Goal: Task Accomplishment & Management: Complete application form

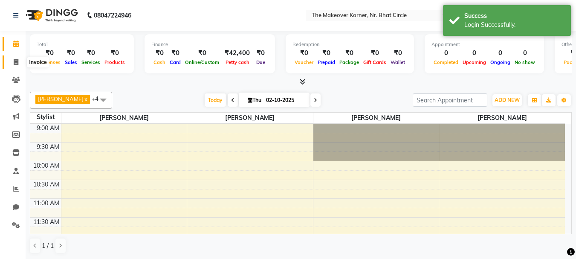
click at [17, 65] on span at bounding box center [16, 63] width 15 height 10
select select "service"
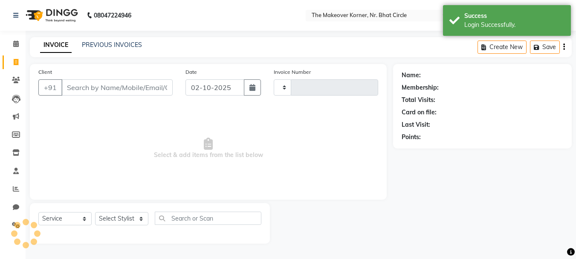
type input "0576"
select select "5477"
click at [91, 85] on input "Client" at bounding box center [117, 87] width 113 height 16
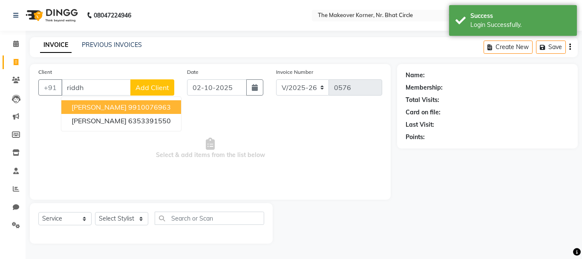
click at [96, 106] on span "[PERSON_NAME]" at bounding box center [99, 107] width 55 height 9
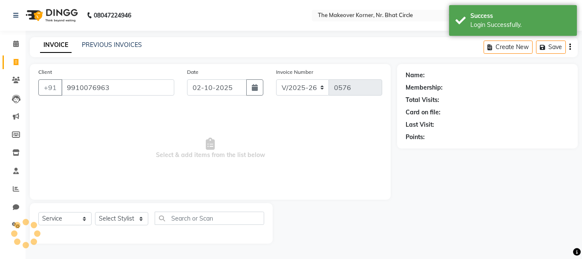
type input "9910076963"
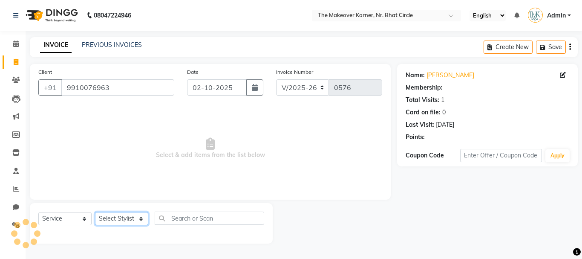
click at [119, 217] on select "Select Stylist Admin [PERSON_NAME] [PERSON_NAME] [PERSON_NAME] [PERSON_NAME]" at bounding box center [121, 218] width 53 height 13
select select "36755"
click at [95, 212] on select "Select Stylist Admin [PERSON_NAME] [PERSON_NAME] [PERSON_NAME] [PERSON_NAME]" at bounding box center [121, 218] width 53 height 13
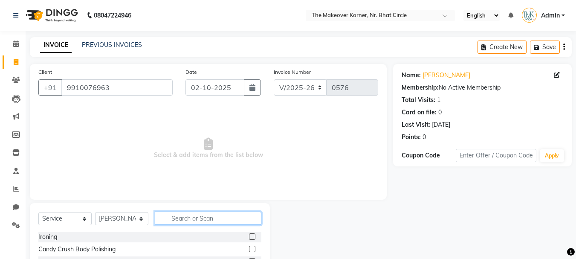
click at [186, 216] on input "text" at bounding box center [208, 217] width 107 height 13
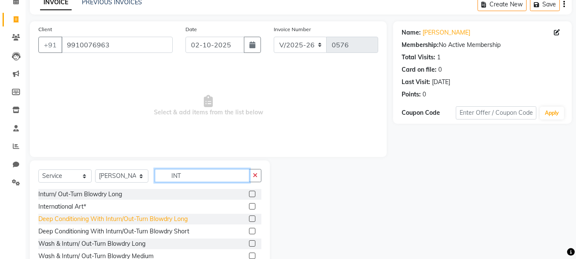
scroll to position [38, 0]
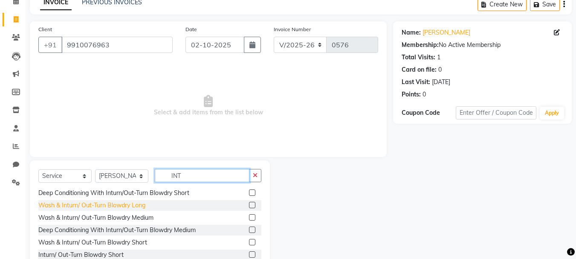
type input "INT"
click at [91, 207] on div "Wash & Inturn/ Out-Turn Blowdry Long" at bounding box center [91, 205] width 107 height 9
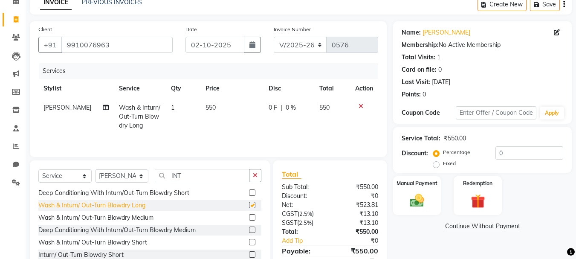
checkbox input "false"
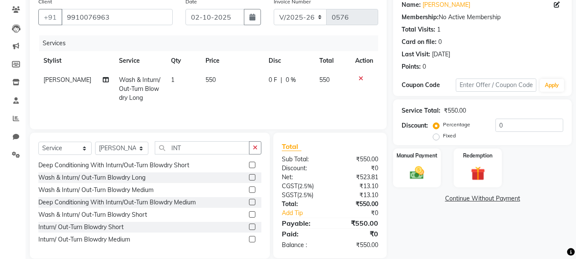
scroll to position [83, 0]
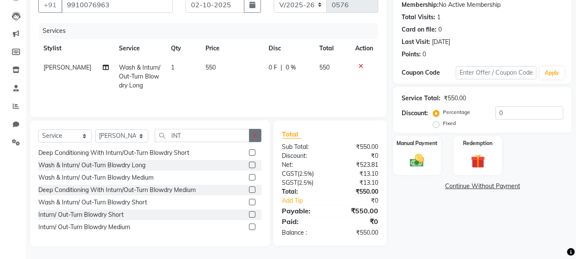
click at [257, 136] on icon "button" at bounding box center [255, 135] width 5 height 6
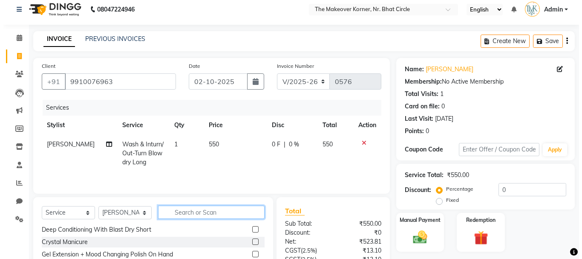
scroll to position [0, 0]
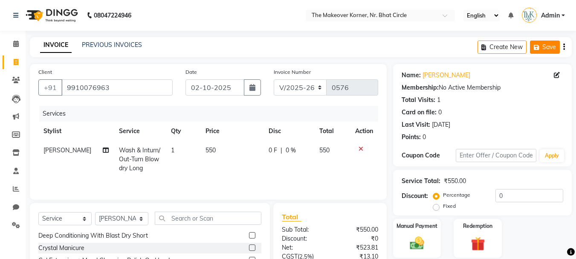
click at [537, 49] on icon "button" at bounding box center [538, 47] width 9 height 6
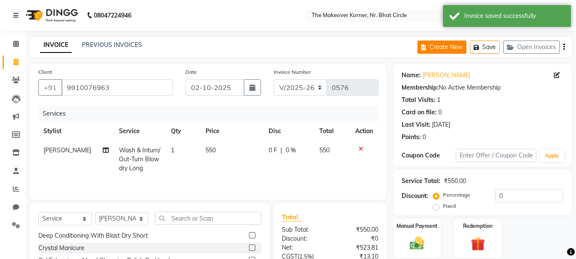
click at [447, 48] on button "Create New" at bounding box center [441, 46] width 49 height 13
select select "service"
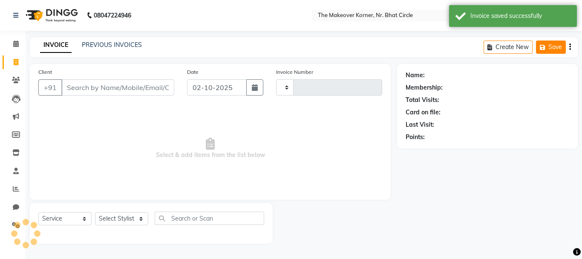
type input "0576"
select select "5477"
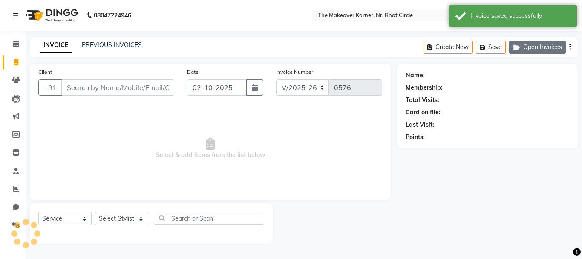
click at [521, 49] on icon "button" at bounding box center [518, 47] width 10 height 6
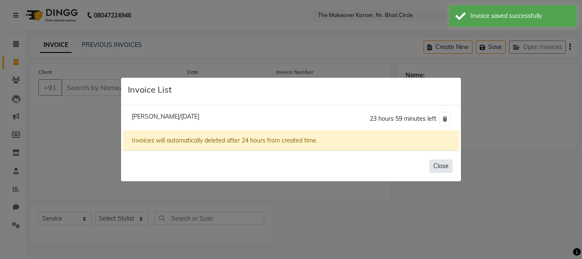
click at [437, 164] on button "Close" at bounding box center [441, 165] width 23 height 13
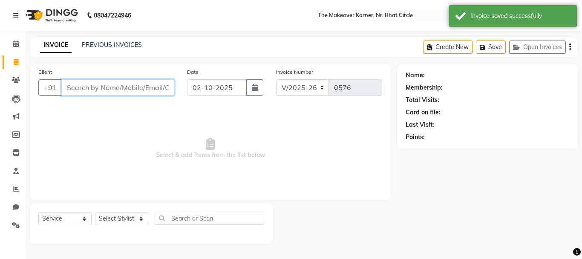
click at [76, 87] on input "Client" at bounding box center [117, 87] width 113 height 16
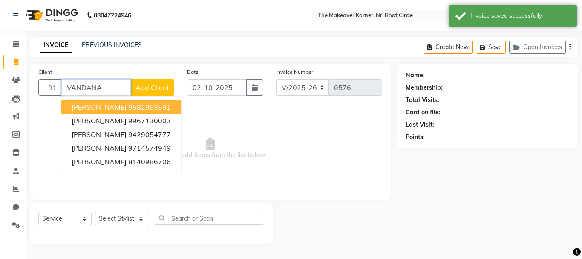
click at [107, 111] on span "[PERSON_NAME]" at bounding box center [99, 107] width 55 height 9
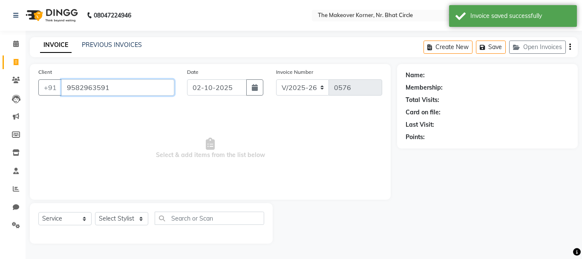
type input "9582963591"
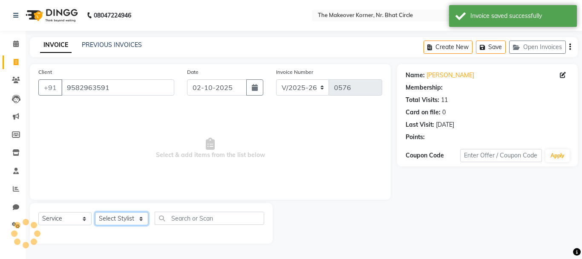
click at [125, 224] on select "Select Stylist Admin [PERSON_NAME] [PERSON_NAME] [PERSON_NAME] [PERSON_NAME]" at bounding box center [121, 218] width 53 height 13
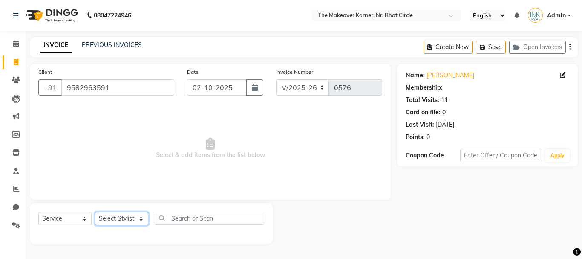
select select "36755"
click at [95, 212] on select "Select Stylist Admin [PERSON_NAME] [PERSON_NAME] [PERSON_NAME] [PERSON_NAME]" at bounding box center [121, 218] width 53 height 13
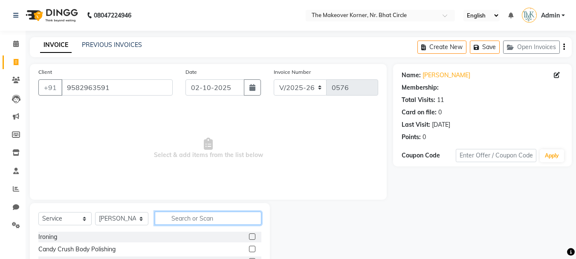
click at [224, 215] on input "text" at bounding box center [208, 217] width 107 height 13
type input "B"
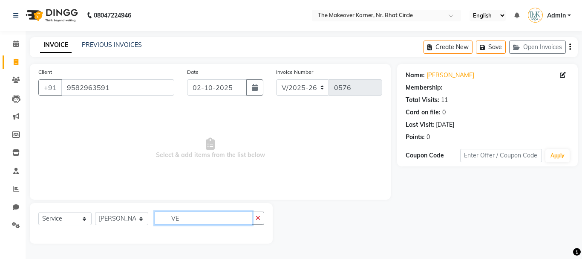
type input "V"
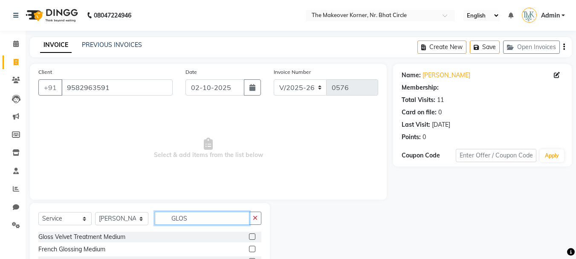
type input "GLOS"
click at [126, 239] on div "Gloss Velvet Treatment Medium" at bounding box center [149, 236] width 223 height 11
click at [118, 236] on div "Gloss Velvet Treatment Medium" at bounding box center [81, 236] width 87 height 9
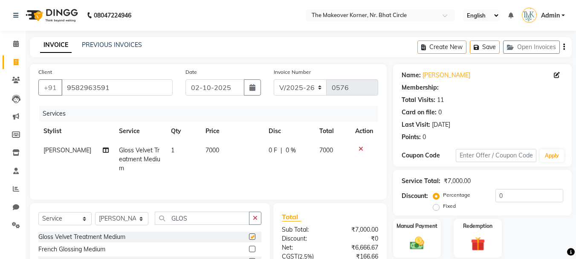
checkbox input "false"
click at [480, 52] on button "Save" at bounding box center [485, 46] width 30 height 13
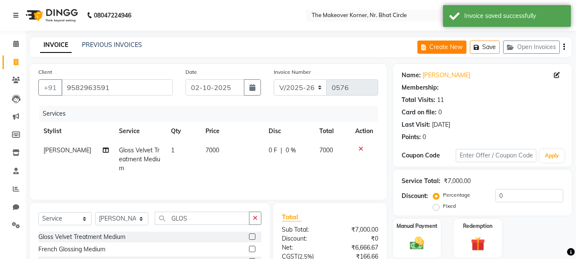
click at [428, 53] on button "Create New" at bounding box center [441, 46] width 49 height 13
select select "service"
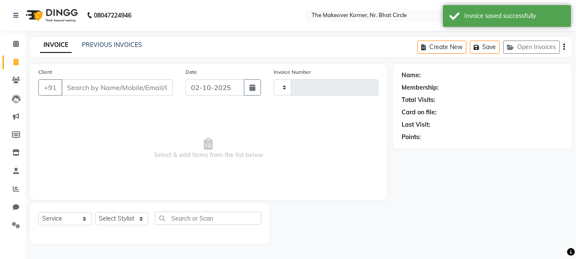
type input "0576"
select select "5477"
click at [124, 82] on input "Client" at bounding box center [117, 87] width 113 height 16
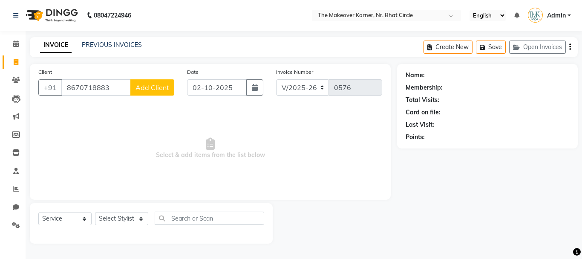
type input "8670718883"
click at [145, 90] on span "Add Client" at bounding box center [153, 87] width 34 height 9
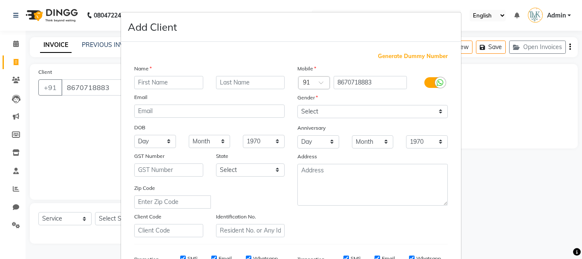
click at [140, 84] on input "text" at bounding box center [168, 82] width 69 height 13
click at [149, 82] on input "text" at bounding box center [168, 82] width 69 height 13
type input "[PERSON_NAME]"
click at [216, 84] on input "text" at bounding box center [250, 82] width 69 height 13
type input "[PERSON_NAME]"
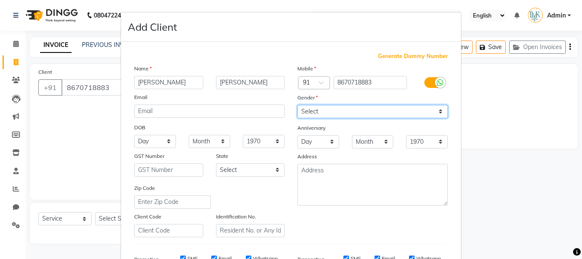
click at [325, 116] on select "Select [DEMOGRAPHIC_DATA] [DEMOGRAPHIC_DATA] Other Prefer Not To Say" at bounding box center [373, 111] width 150 height 13
select select "[DEMOGRAPHIC_DATA]"
click at [298, 105] on select "Select [DEMOGRAPHIC_DATA] [DEMOGRAPHIC_DATA] Other Prefer Not To Say" at bounding box center [373, 111] width 150 height 13
click at [286, 153] on div "State" at bounding box center [251, 157] width 82 height 12
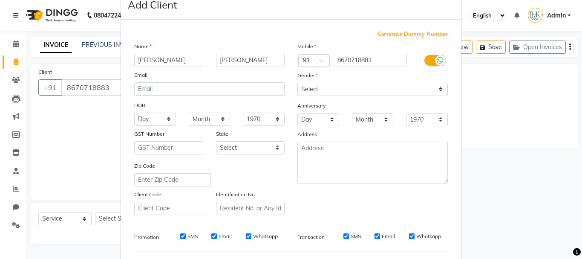
scroll to position [85, 0]
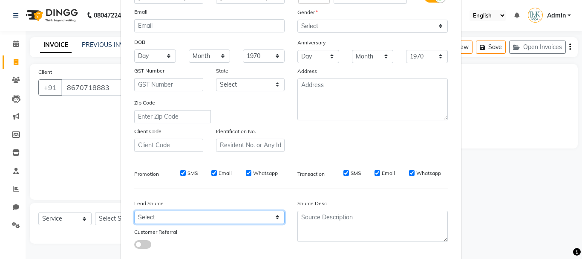
click at [173, 211] on select "Select Walk-in Referral Internet Friend Word of Mouth Advertisement Facebook Ju…" at bounding box center [209, 217] width 150 height 13
select select "35486"
click at [134, 211] on select "Select Walk-in Referral Internet Friend Word of Mouth Advertisement Facebook Ju…" at bounding box center [209, 217] width 150 height 13
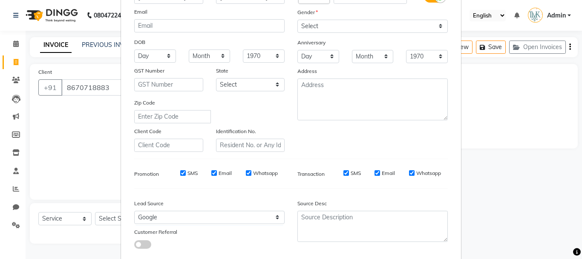
click at [230, 205] on div "Lead Source" at bounding box center [209, 205] width 163 height 12
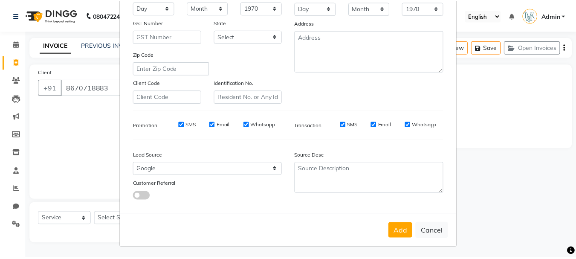
scroll to position [135, 0]
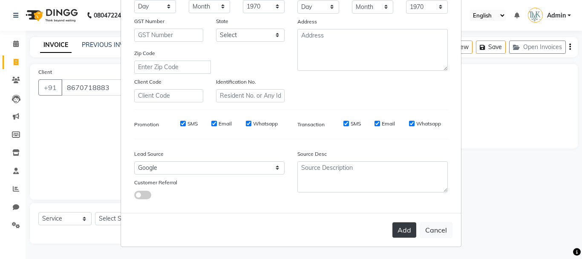
click at [394, 226] on button "Add" at bounding box center [405, 229] width 24 height 15
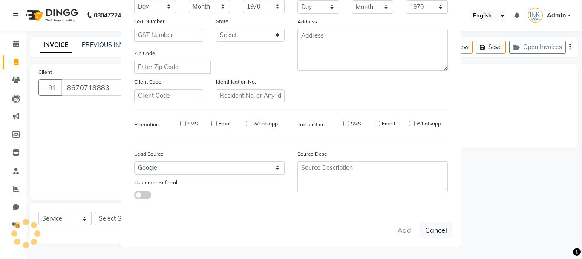
select select
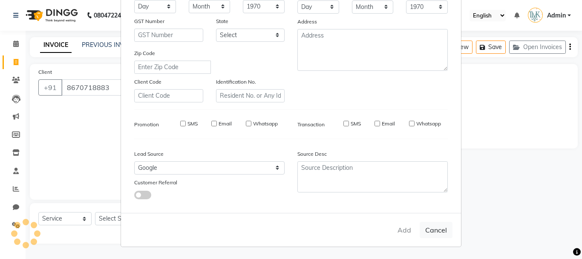
select select
checkbox input "false"
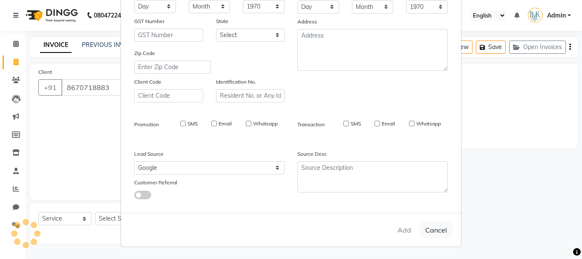
checkbox input "false"
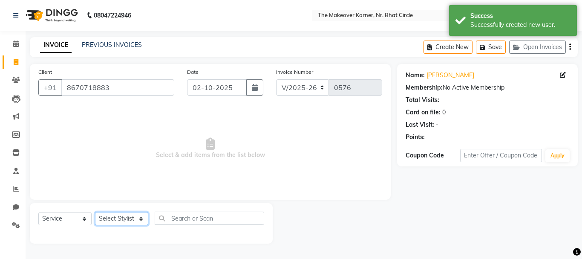
click at [130, 222] on select "Select Stylist Admin [PERSON_NAME] [PERSON_NAME] [PERSON_NAME] [PERSON_NAME]" at bounding box center [121, 218] width 53 height 13
select select "92106"
click at [95, 212] on select "Select Stylist Admin [PERSON_NAME] [PERSON_NAME] [PERSON_NAME] [PERSON_NAME]" at bounding box center [121, 218] width 53 height 13
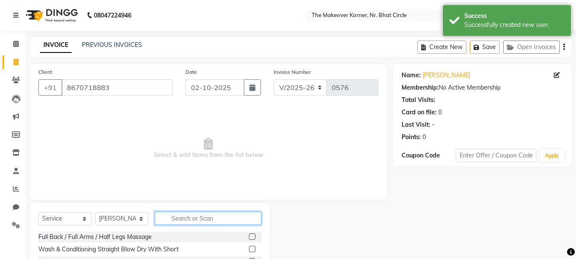
click at [187, 214] on input "text" at bounding box center [208, 217] width 107 height 13
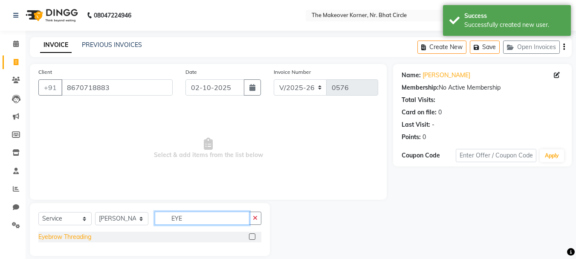
type input "EYE"
click at [89, 233] on div "Eyebrow Threading" at bounding box center [64, 236] width 53 height 9
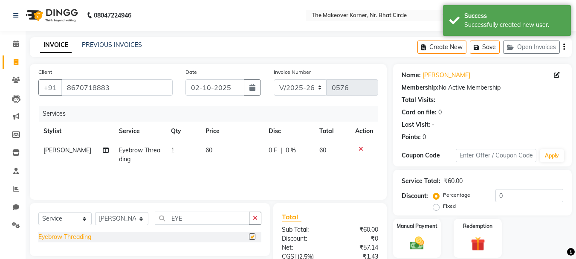
checkbox input "false"
click at [482, 44] on button "Save" at bounding box center [485, 46] width 30 height 13
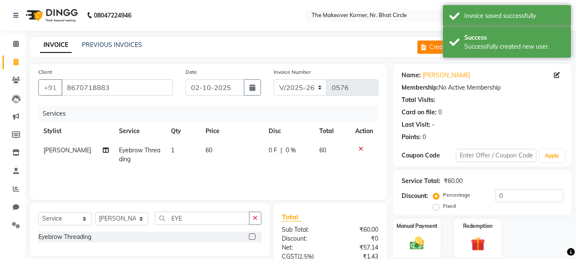
click at [427, 50] on icon "button" at bounding box center [425, 47] width 8 height 6
select select "service"
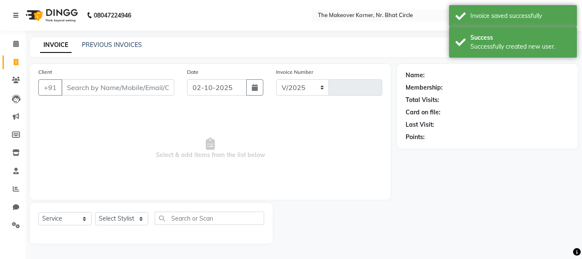
select select "5477"
type input "0576"
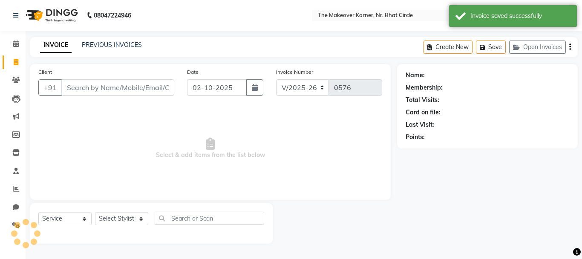
click at [148, 90] on input "Client" at bounding box center [117, 87] width 113 height 16
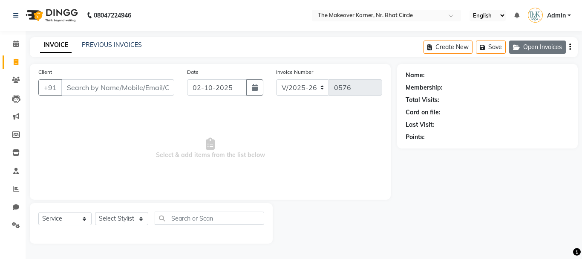
click at [523, 46] on button "Open Invoices" at bounding box center [537, 46] width 57 height 13
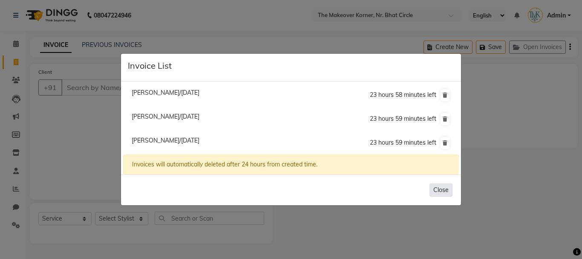
click at [442, 193] on button "Close" at bounding box center [441, 189] width 23 height 13
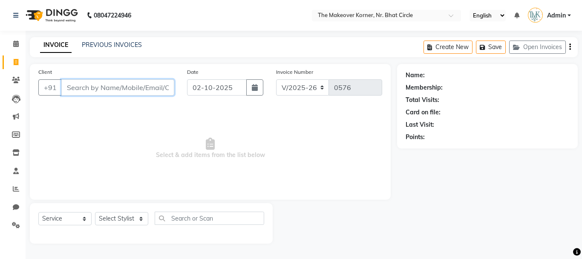
click at [110, 94] on input "Client" at bounding box center [117, 87] width 113 height 16
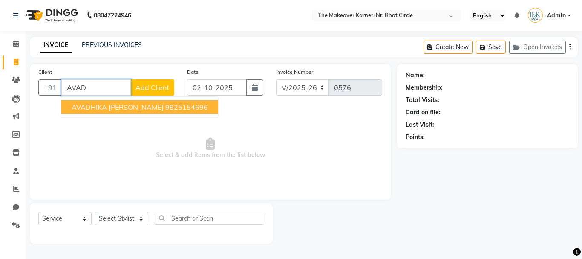
click at [102, 109] on span "AVADHIKA [PERSON_NAME]" at bounding box center [118, 107] width 92 height 9
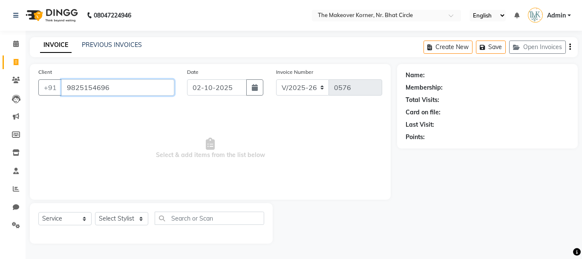
type input "9825154696"
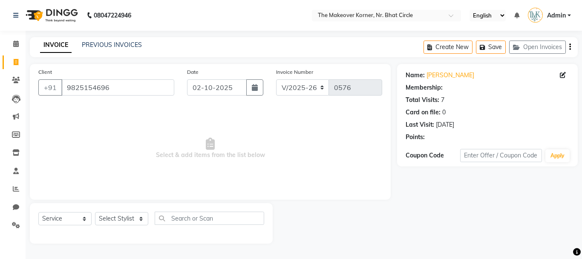
select select "1: Object"
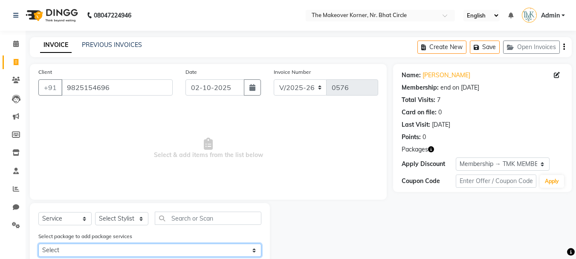
click at [88, 249] on select "Select AVADHIKA [PERSON_NAME] BRIDAL PACKAGE" at bounding box center [149, 249] width 223 height 13
select select "1: Object"
click at [38, 243] on select "Select AVADHIKA [PERSON_NAME] BRIDAL PACKAGE" at bounding box center [149, 249] width 223 height 13
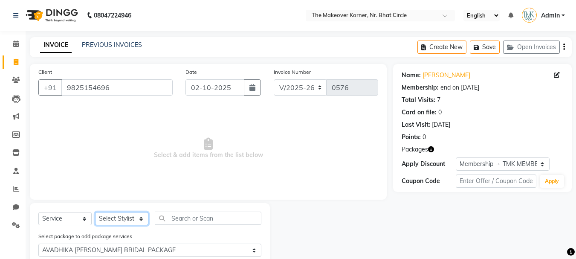
click at [123, 221] on select "Select Stylist Admin [PERSON_NAME] [PERSON_NAME] [PERSON_NAME] [PERSON_NAME]" at bounding box center [121, 218] width 53 height 13
select select "53830"
click at [95, 212] on select "Select Stylist Admin [PERSON_NAME] [PERSON_NAME] [PERSON_NAME] [PERSON_NAME]" at bounding box center [121, 218] width 53 height 13
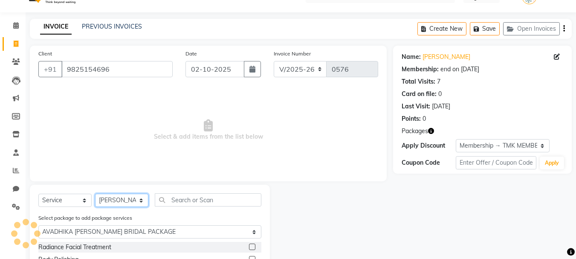
scroll to position [0, 0]
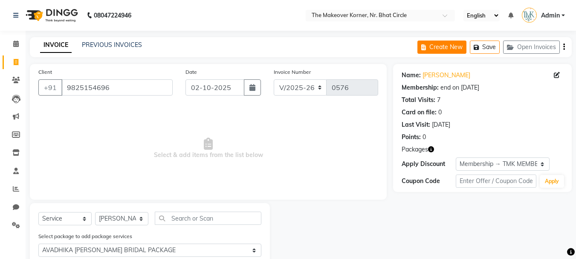
click at [444, 49] on button "Create New" at bounding box center [441, 46] width 49 height 13
select select "service"
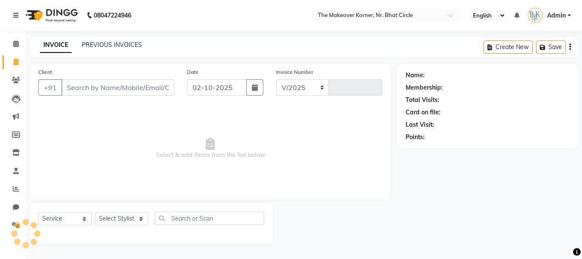
select select "5477"
type input "0576"
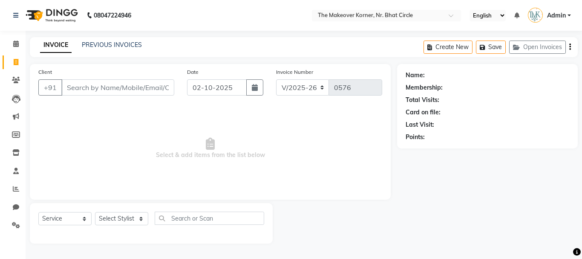
click at [121, 90] on input "Client" at bounding box center [117, 87] width 113 height 16
click at [517, 50] on icon "button" at bounding box center [518, 47] width 10 height 6
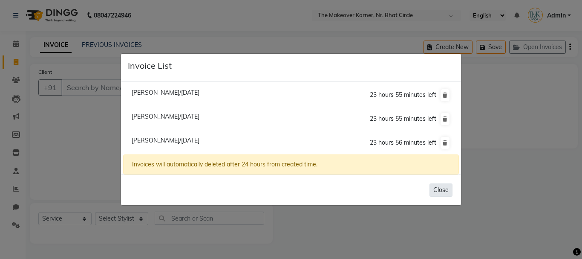
click at [440, 193] on button "Close" at bounding box center [441, 189] width 23 height 13
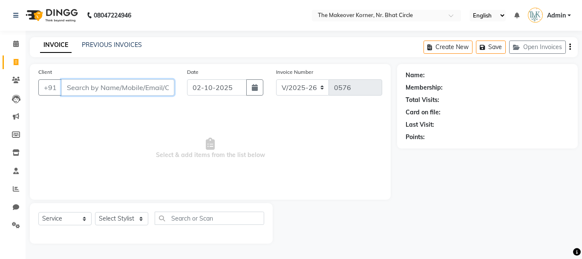
click at [126, 81] on input "Client" at bounding box center [117, 87] width 113 height 16
click at [99, 47] on link "PREVIOUS INVOICES" at bounding box center [112, 45] width 60 height 8
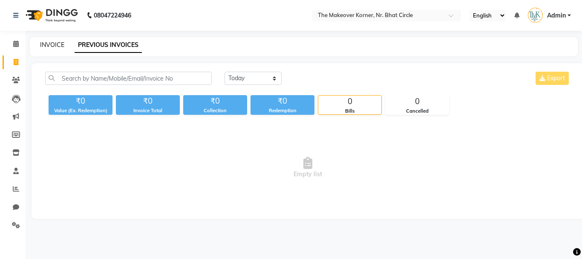
click at [53, 45] on link "INVOICE" at bounding box center [52, 45] width 24 height 8
select select "service"
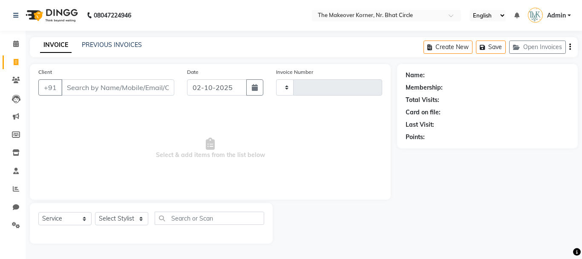
type input "0576"
select select "5477"
click at [20, 43] on span at bounding box center [16, 44] width 15 height 10
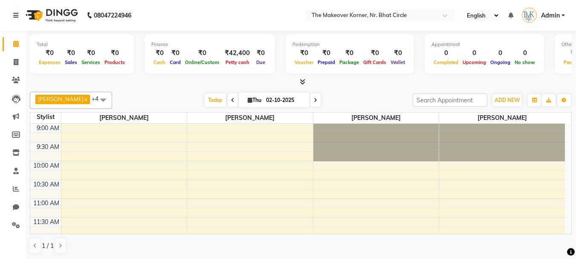
click at [300, 81] on icon at bounding box center [303, 81] width 6 height 6
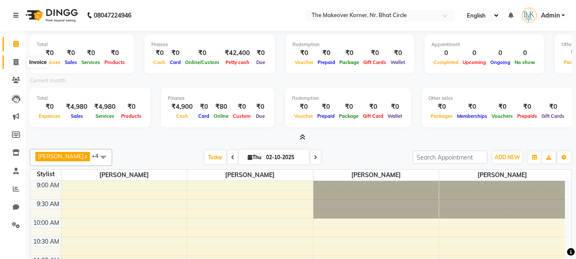
click at [19, 61] on span at bounding box center [16, 63] width 15 height 10
select select "service"
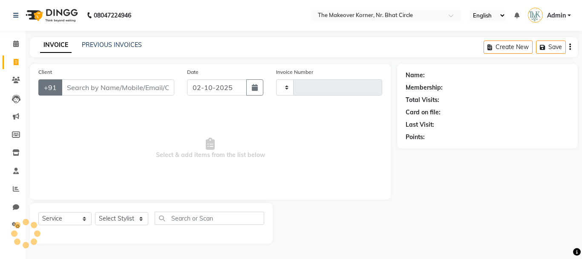
type input "0576"
select select "5477"
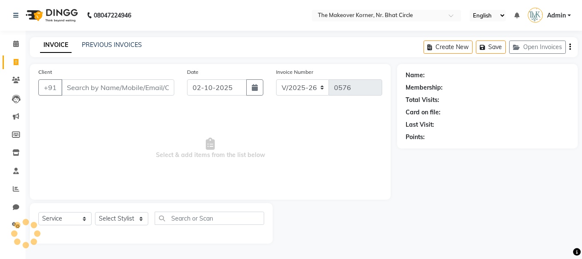
click at [99, 89] on input "Client" at bounding box center [117, 87] width 113 height 16
click at [116, 83] on input "Client" at bounding box center [117, 87] width 113 height 16
click at [108, 40] on div "INVOICE PREVIOUS INVOICES Create New Save Open Invoices" at bounding box center [304, 47] width 548 height 20
click at [108, 42] on link "PREVIOUS INVOICES" at bounding box center [112, 45] width 60 height 8
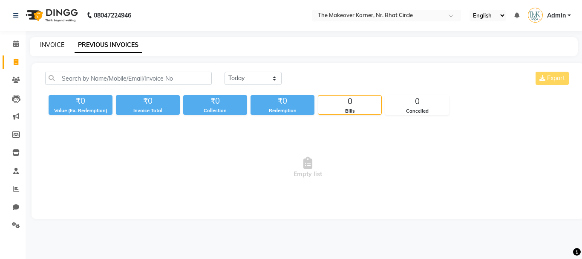
click at [50, 44] on link "INVOICE" at bounding box center [52, 45] width 24 height 8
select select "service"
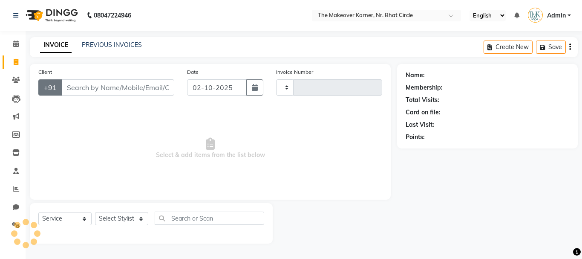
type input "0576"
select select "5477"
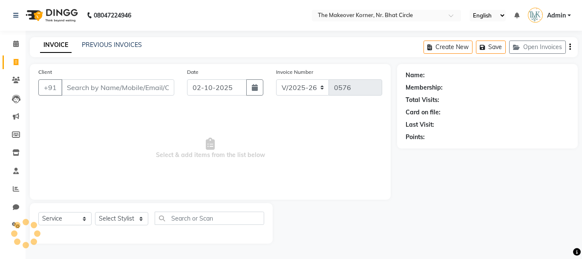
click at [74, 91] on input "Client" at bounding box center [117, 87] width 113 height 16
click at [101, 46] on link "PREVIOUS INVOICES" at bounding box center [112, 45] width 60 height 8
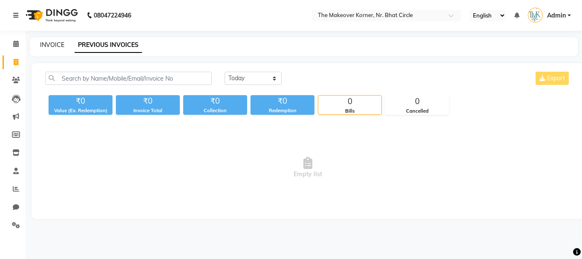
click at [53, 45] on link "INVOICE" at bounding box center [52, 45] width 24 height 8
select select "service"
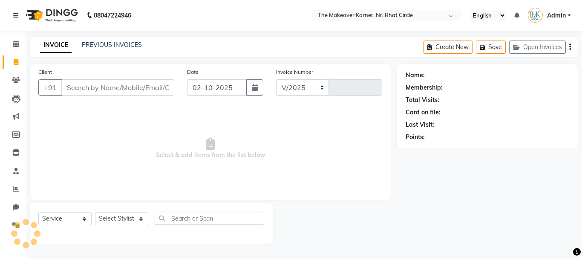
select select "5477"
type input "0576"
click at [529, 48] on button "Open Invoices" at bounding box center [537, 46] width 57 height 13
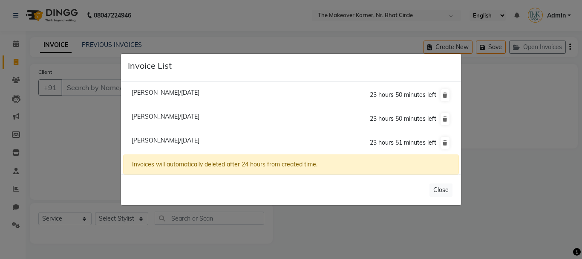
click at [187, 89] on span "[PERSON_NAME]/[DATE]" at bounding box center [166, 93] width 68 height 8
type input "9910076963"
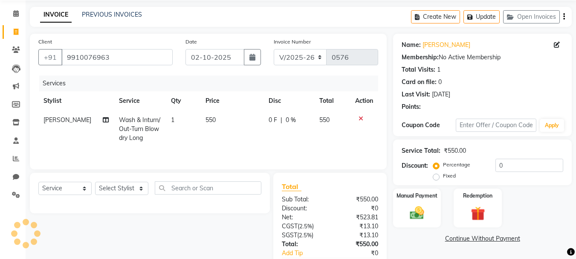
scroll to position [82, 0]
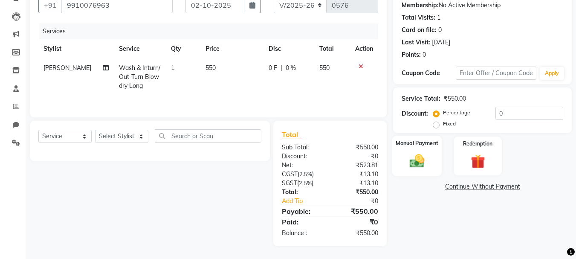
click at [412, 174] on div "Manual Payment" at bounding box center [417, 156] width 50 height 40
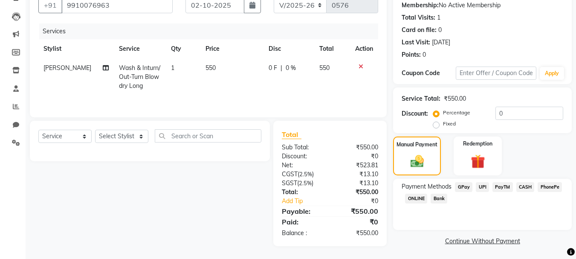
click at [466, 182] on span "GPay" at bounding box center [463, 187] width 17 height 10
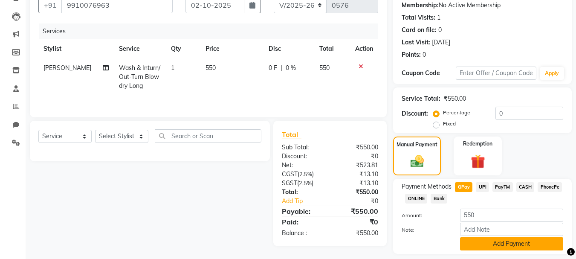
click at [472, 245] on button "Add Payment" at bounding box center [511, 243] width 103 height 13
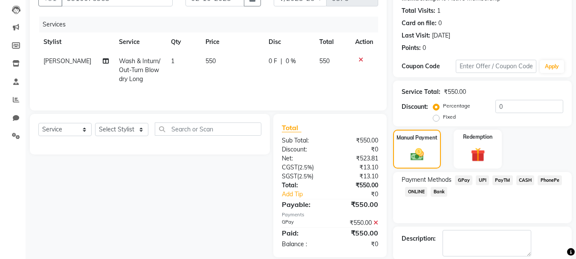
scroll to position [132, 0]
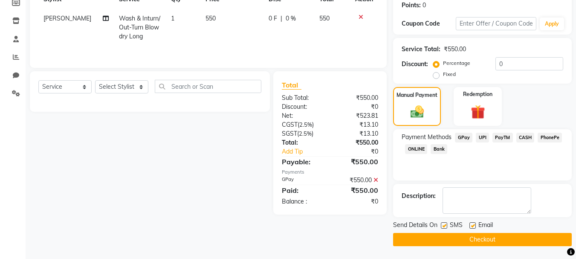
click at [469, 242] on button "Checkout" at bounding box center [482, 239] width 179 height 13
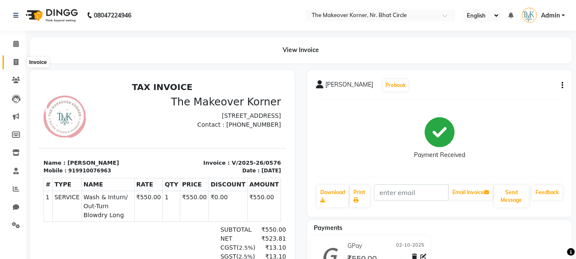
click at [15, 66] on span at bounding box center [16, 63] width 15 height 10
select select "service"
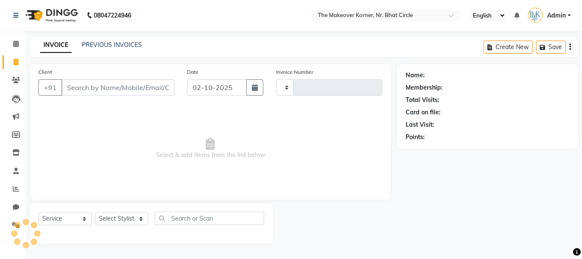
type input "0577"
select select "5477"
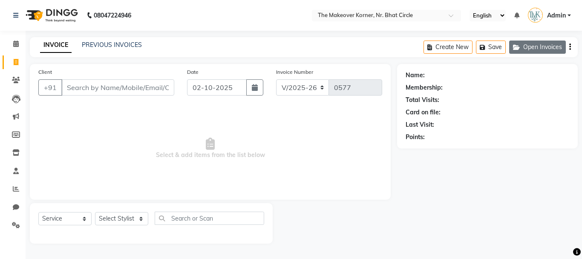
click at [524, 51] on button "Open Invoices" at bounding box center [537, 46] width 57 height 13
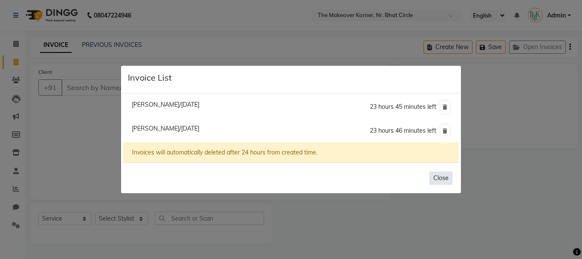
click at [437, 177] on button "Close" at bounding box center [441, 177] width 23 height 13
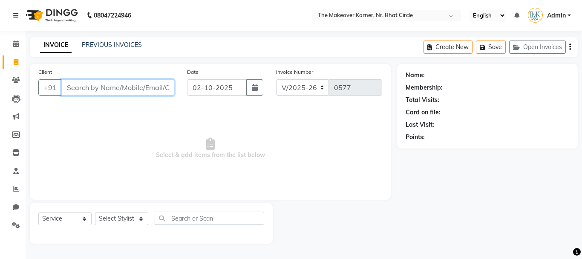
click at [120, 81] on input "Client" at bounding box center [117, 87] width 113 height 16
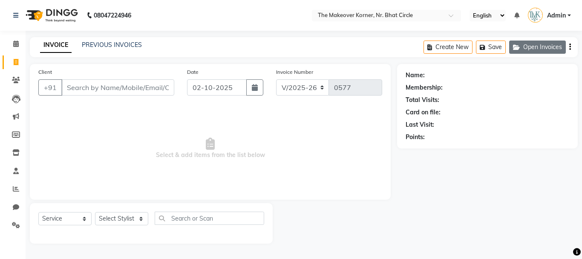
click at [512, 46] on button "Open Invoices" at bounding box center [537, 46] width 57 height 13
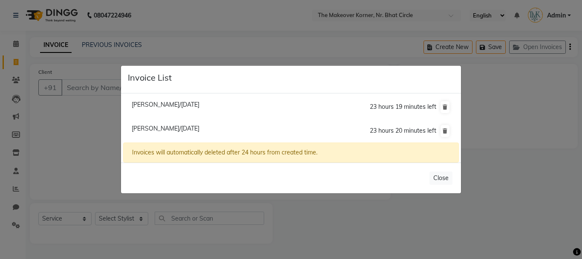
click at [168, 126] on span "[PERSON_NAME]/[DATE]" at bounding box center [166, 128] width 68 height 8
type input "8670718883"
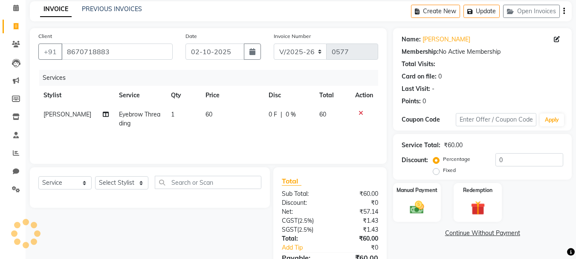
scroll to position [82, 0]
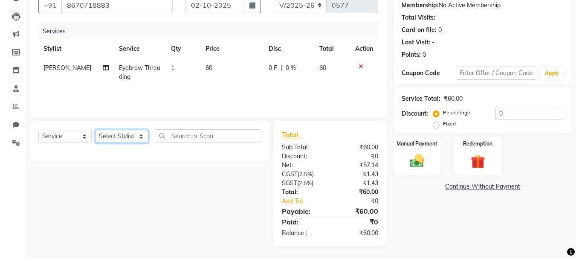
click at [127, 138] on select "Select Stylist Admin [PERSON_NAME] [PERSON_NAME] [PERSON_NAME] [PERSON_NAME]" at bounding box center [121, 136] width 53 height 13
select select "53830"
click at [95, 130] on select "Select Stylist Admin [PERSON_NAME] [PERSON_NAME] [PERSON_NAME] [PERSON_NAME]" at bounding box center [121, 136] width 53 height 13
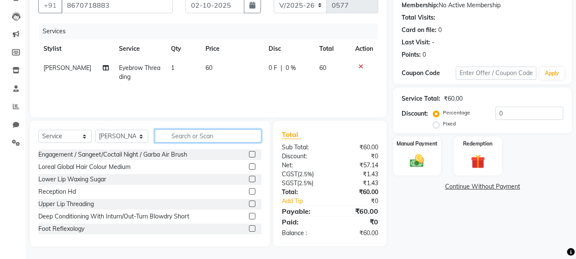
click at [194, 139] on input "text" at bounding box center [208, 135] width 107 height 13
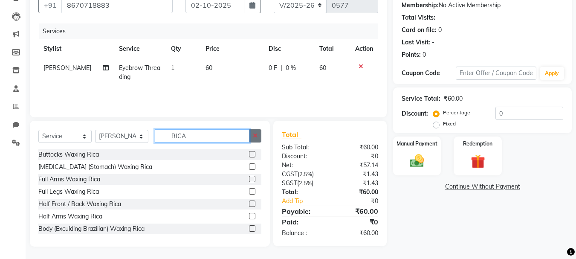
type input "RICA"
click at [250, 133] on button "button" at bounding box center [255, 135] width 12 height 13
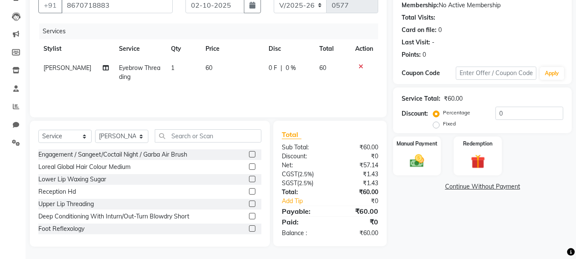
click at [131, 144] on div "Select Service Product Membership Package Voucher Prepaid Gift Card Select Styl…" at bounding box center [149, 139] width 223 height 20
click at [128, 139] on select "Select Stylist Admin [PERSON_NAME] [PERSON_NAME] [PERSON_NAME] [PERSON_NAME]" at bounding box center [121, 136] width 53 height 13
select select "92106"
click at [95, 130] on select "Select Stylist Admin [PERSON_NAME] [PERSON_NAME] [PERSON_NAME] [PERSON_NAME]" at bounding box center [121, 136] width 53 height 13
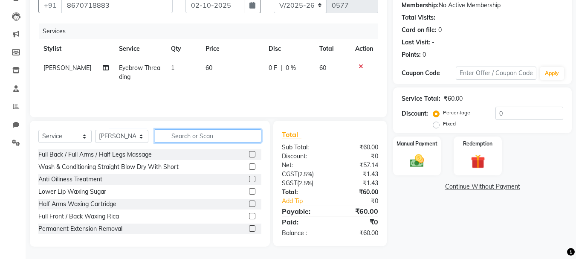
click at [195, 135] on input "text" at bounding box center [208, 135] width 107 height 13
type input "Y"
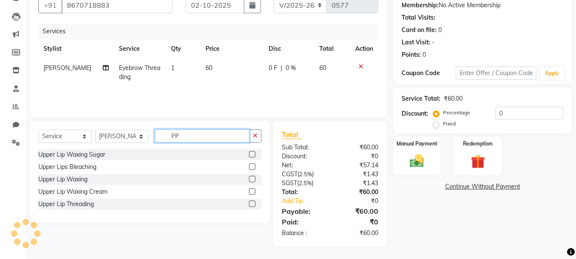
type input "P"
type input "UPP"
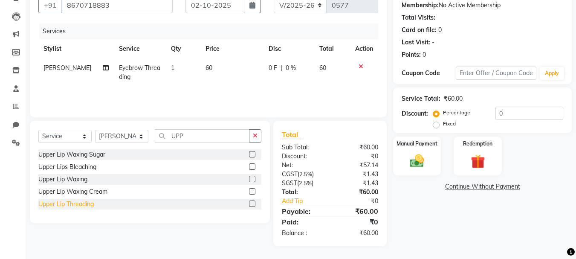
click at [87, 203] on div "Upper Lip Threading" at bounding box center [65, 204] width 55 height 9
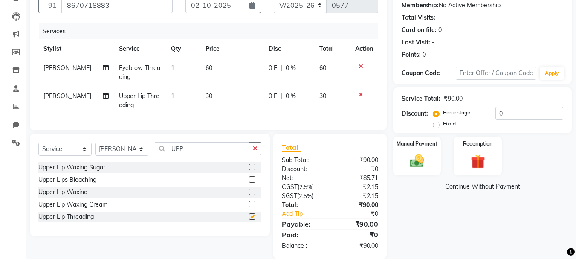
checkbox input "false"
click at [251, 155] on button "button" at bounding box center [255, 148] width 12 height 13
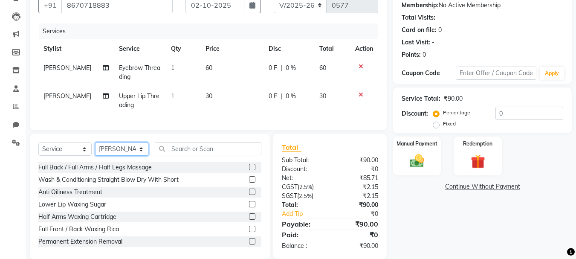
click at [121, 156] on select "Select Stylist Admin [PERSON_NAME] [PERSON_NAME] [PERSON_NAME] [PERSON_NAME]" at bounding box center [121, 148] width 53 height 13
select select "53830"
click at [95, 149] on select "Select Stylist Admin [PERSON_NAME] [PERSON_NAME] [PERSON_NAME] [PERSON_NAME]" at bounding box center [121, 148] width 53 height 13
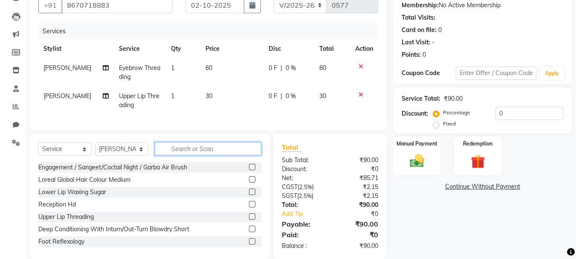
click at [187, 155] on input "text" at bounding box center [208, 148] width 107 height 13
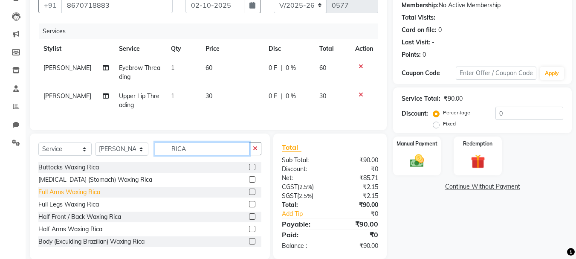
type input "RICA"
click at [96, 197] on div "Full Arms Waxing Rica" at bounding box center [69, 192] width 62 height 9
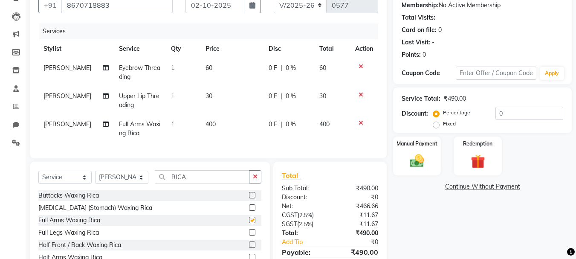
checkbox input "false"
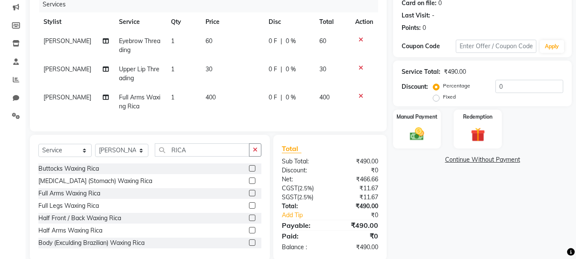
scroll to position [125, 0]
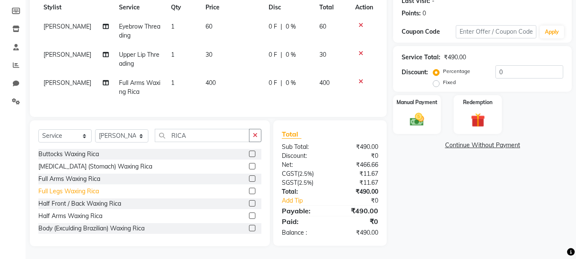
click at [80, 196] on div "Full Legs Waxing Rica" at bounding box center [68, 191] width 61 height 9
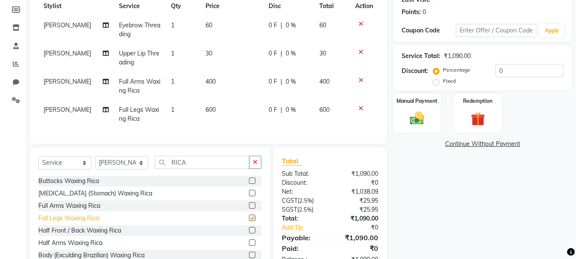
checkbox input "false"
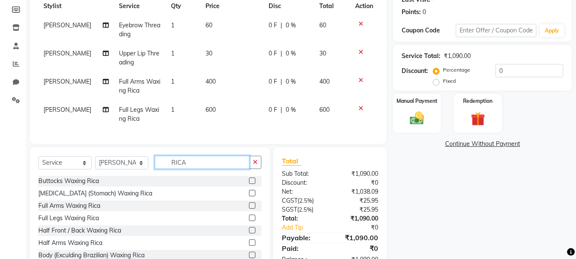
drag, startPoint x: 168, startPoint y: 165, endPoint x: 222, endPoint y: 171, distance: 54.5
click at [221, 169] on input "RICA" at bounding box center [202, 162] width 95 height 13
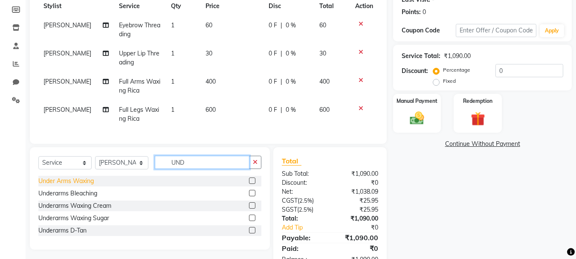
type input "UND"
click at [93, 185] on div "Under Arms Waxing" at bounding box center [65, 180] width 55 height 9
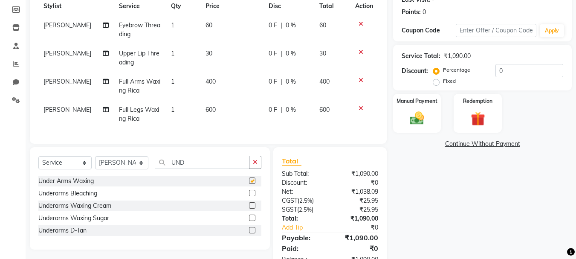
checkbox input "false"
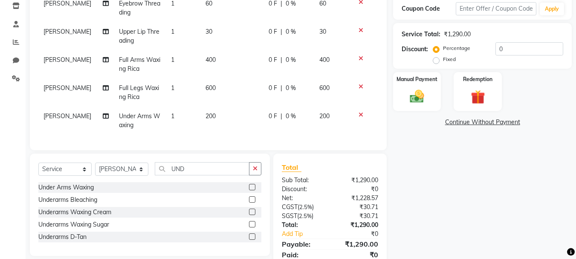
scroll to position [168, 0]
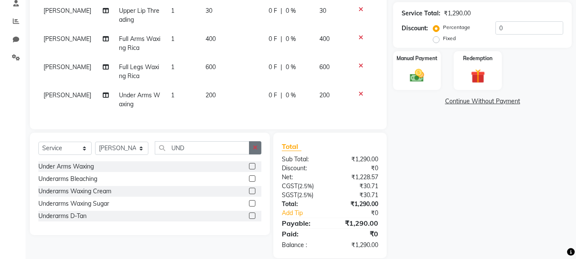
click at [255, 150] on icon "button" at bounding box center [255, 148] width 5 height 6
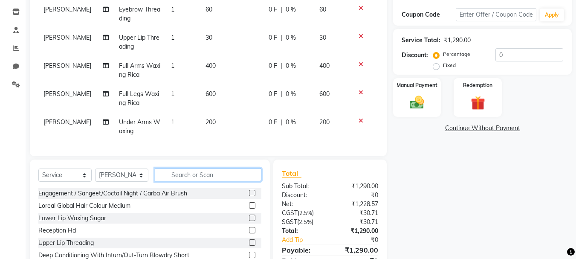
scroll to position [125, 0]
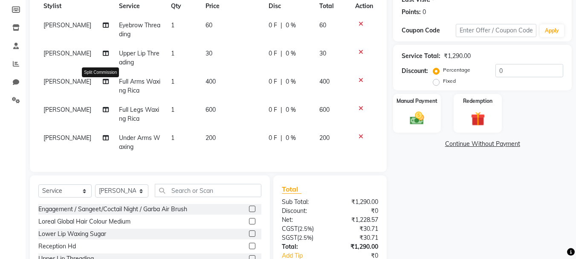
click at [103, 84] on icon at bounding box center [106, 81] width 6 height 6
select select "53830"
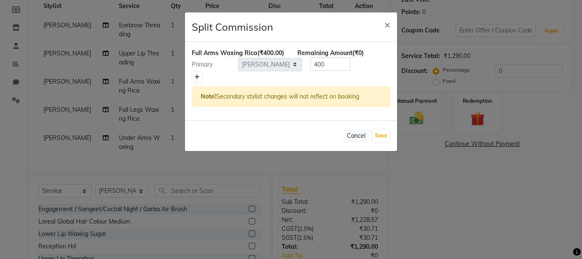
click at [197, 80] on icon at bounding box center [197, 77] width 5 height 5
type input "200"
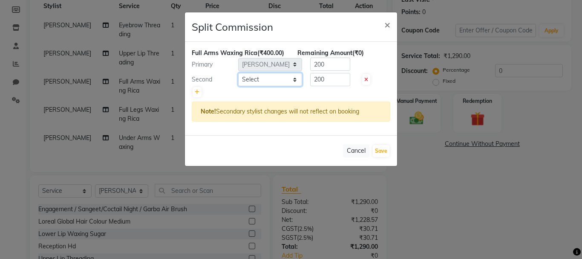
drag, startPoint x: 240, startPoint y: 86, endPoint x: 251, endPoint y: 95, distance: 14.6
click at [240, 86] on select "Select Admin [PERSON_NAME] [PERSON_NAME] [PERSON_NAME] [PERSON_NAME]" at bounding box center [270, 79] width 64 height 13
select select "92106"
click at [238, 82] on select "Select Admin [PERSON_NAME] [PERSON_NAME] [PERSON_NAME] [PERSON_NAME]" at bounding box center [270, 79] width 64 height 13
click at [379, 157] on button "Save" at bounding box center [381, 151] width 17 height 12
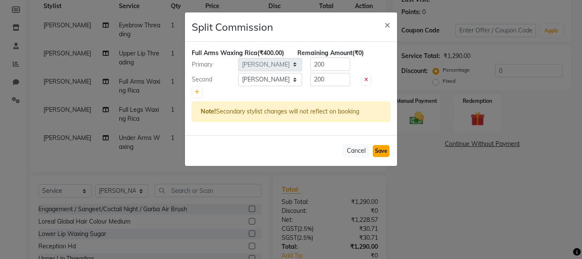
select select "Select"
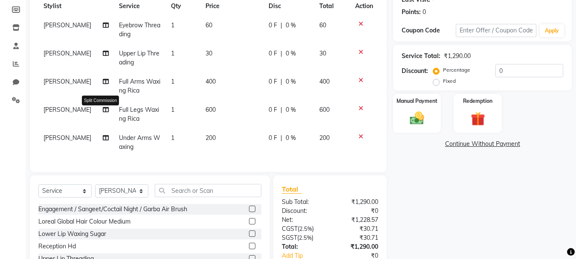
click at [103, 113] on icon at bounding box center [106, 110] width 6 height 6
select select "53830"
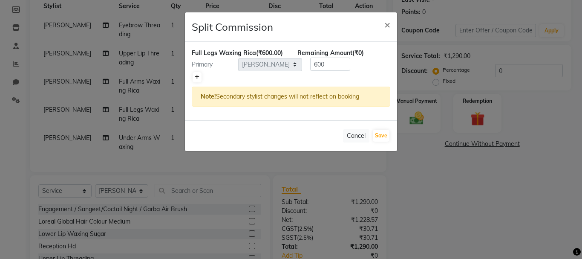
click at [196, 79] on icon at bounding box center [197, 77] width 5 height 5
type input "300"
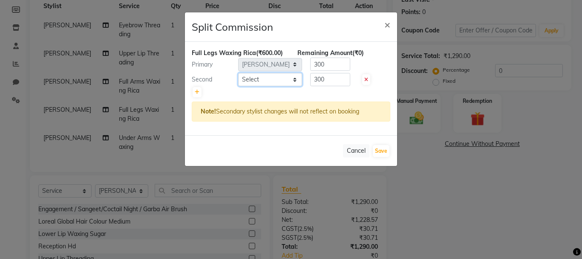
click at [251, 82] on select "Select Admin [PERSON_NAME] [PERSON_NAME] [PERSON_NAME] [PERSON_NAME]" at bounding box center [270, 79] width 64 height 13
select select "92106"
click at [238, 73] on select "Select Admin [PERSON_NAME] [PERSON_NAME] [PERSON_NAME] [PERSON_NAME]" at bounding box center [270, 79] width 64 height 13
click at [381, 153] on button "Save" at bounding box center [381, 151] width 17 height 12
select select "Select"
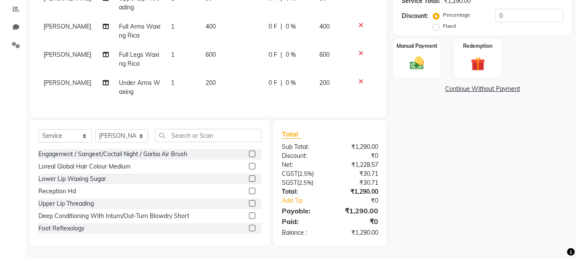
scroll to position [186, 0]
click at [417, 61] on img at bounding box center [417, 63] width 24 height 17
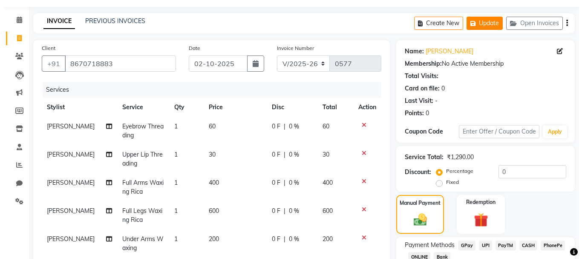
scroll to position [0, 0]
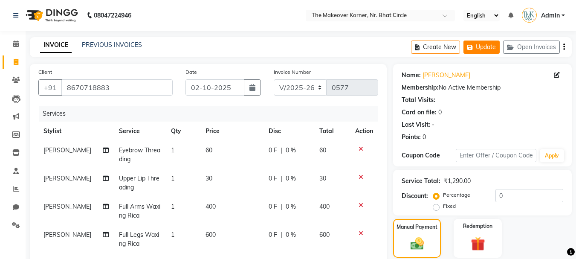
click at [490, 46] on button "Update" at bounding box center [481, 46] width 36 height 13
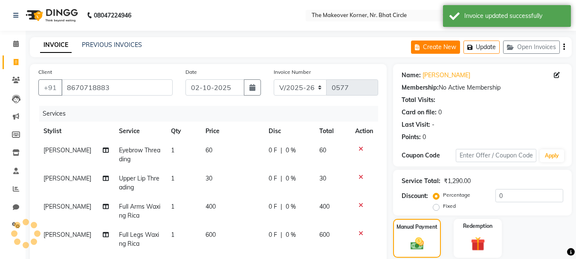
click at [440, 46] on button "Create New" at bounding box center [435, 46] width 49 height 13
select select "5477"
select select "service"
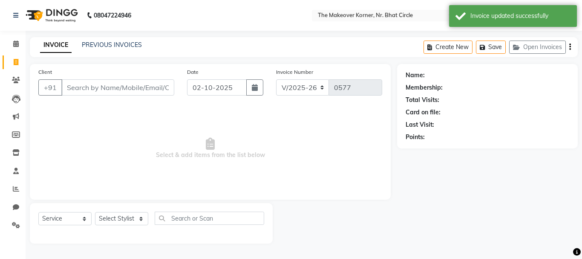
click at [105, 84] on input "Client" at bounding box center [117, 87] width 113 height 16
